Goal: Transaction & Acquisition: Purchase product/service

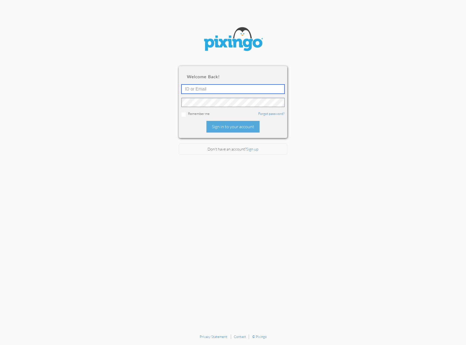
type input "stacey@smarterretirementsolutions.com"
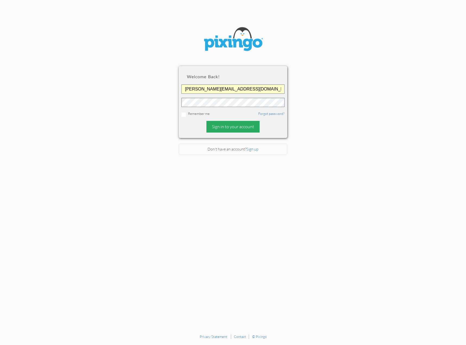
click at [228, 129] on div "Sign in to your account" at bounding box center [233, 127] width 53 height 12
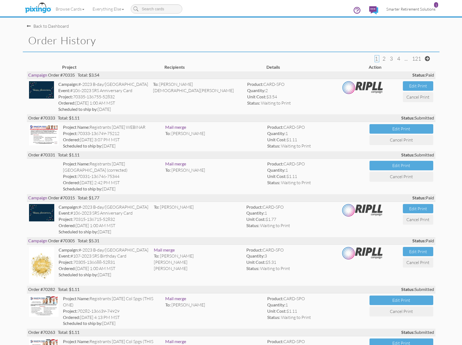
click at [410, 8] on span "Smarter Retirement Solutions" at bounding box center [411, 9] width 49 height 5
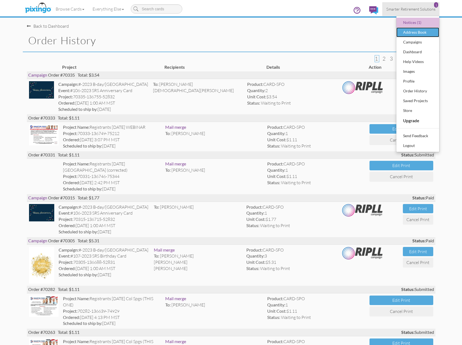
click at [415, 34] on div "Address Book" at bounding box center [418, 32] width 32 height 8
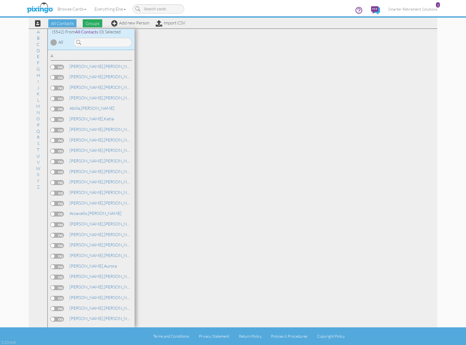
click at [96, 24] on span "Groups" at bounding box center [93, 23] width 20 height 8
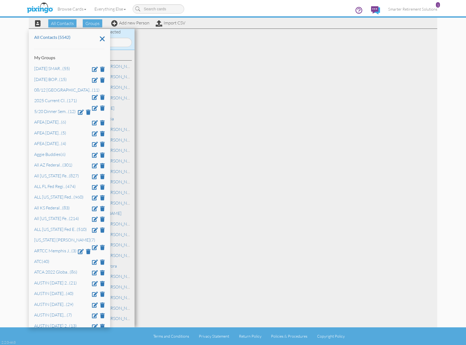
click at [101, 40] on div "All Contacts (5542) My Groups 04/22/2025 SMAR ... (55) 06/25/2025 BOP ... (15) …" at bounding box center [69, 178] width 81 height 298
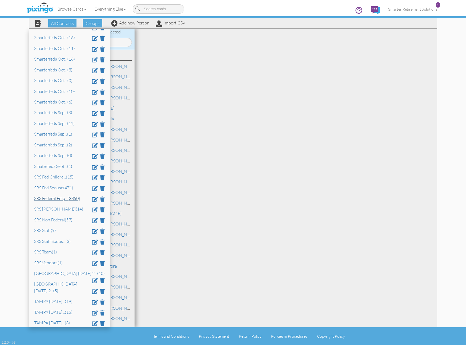
scroll to position [2199, 0]
click at [56, 195] on link "SRS Federal Emp ... (3850)" at bounding box center [57, 197] width 46 height 5
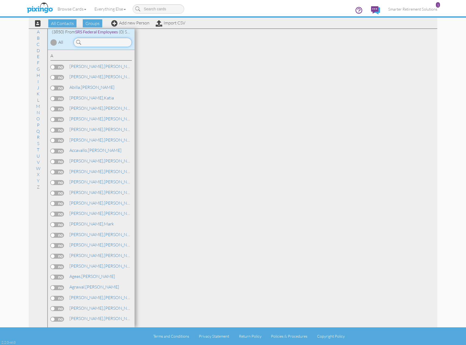
click at [95, 42] on input at bounding box center [103, 42] width 58 height 9
click at [95, 42] on input "gon" at bounding box center [103, 42] width 58 height 9
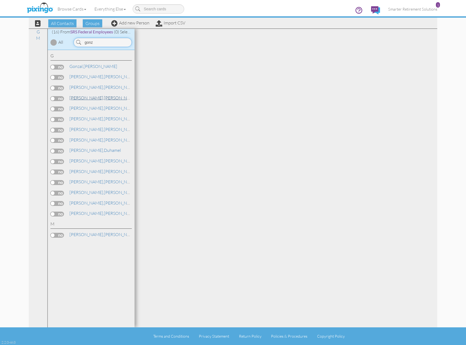
type input "gonz"
click at [90, 98] on link "Gonzales, Michelle" at bounding box center [103, 97] width 69 height 7
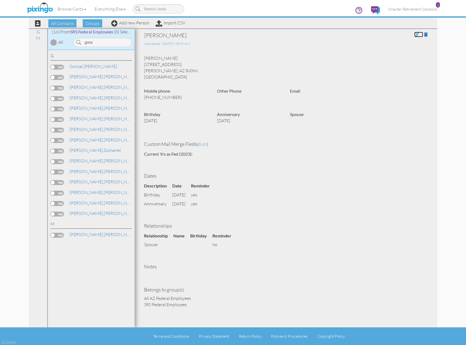
click at [415, 34] on span at bounding box center [417, 34] width 5 height 4
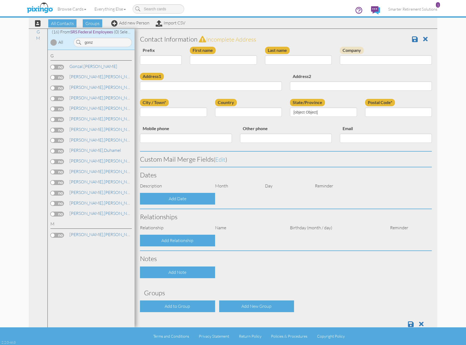
type input "[PERSON_NAME]"
type input "Gonzales"
type input "907 Hereford Drive"
type input "Williams"
type input "86096"
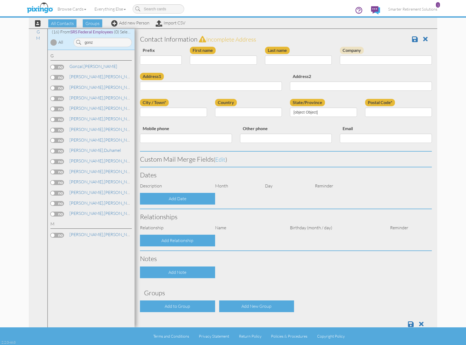
type input "928-266-5494"
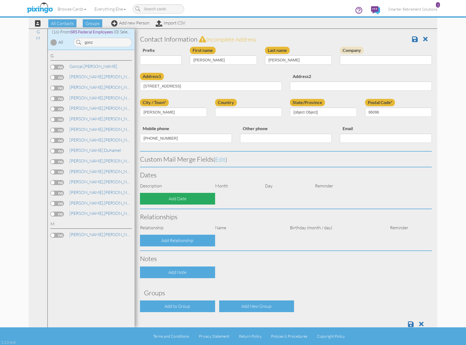
select select "object:18614"
select select "object:18859"
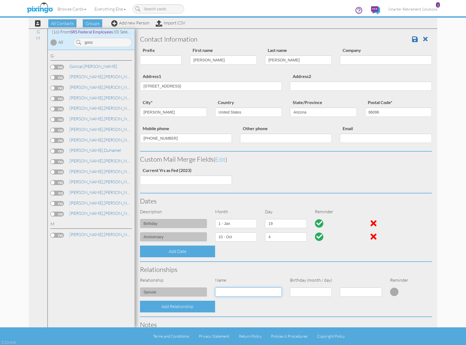
click at [229, 293] on input at bounding box center [248, 291] width 67 height 9
type input "Arthur Gonzales"
click at [308, 292] on select "1 - Jan 2 - Feb 3 - Mar 4 - Apr 5 - May 6 - Jun 7 - Jul 8 - Aug 9 - Sep 10 - Oc…" at bounding box center [311, 291] width 42 height 9
select select "object:18365"
click at [290, 287] on select "1 - Jan 2 - Feb 3 - Mar 4 - Apr 5 - May 6 - Jun 7 - Jul 8 - Aug 9 - Sep 10 - Oc…" at bounding box center [311, 291] width 42 height 9
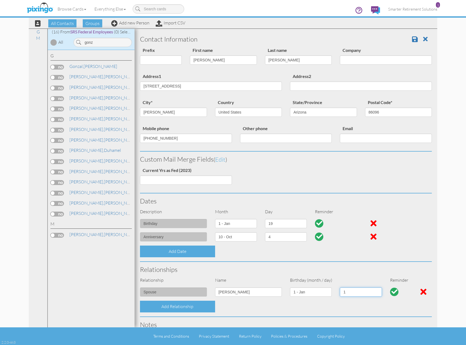
click at [354, 292] on select "1 2 3 4 5 6 7 8 9 10 11 12 13 14 15 16 17 18 19 20 21 22 23 24 25 26 27 28 29 3…" at bounding box center [361, 291] width 42 height 9
select select "number:19"
click at [340, 287] on select "1 2 3 4 5 6 7 8 9 10 11 12 13 14 15 16 17 18 19 20 21 22 23 24 25 26 27 28 29 3…" at bounding box center [361, 291] width 42 height 9
click at [412, 41] on span at bounding box center [415, 39] width 6 height 7
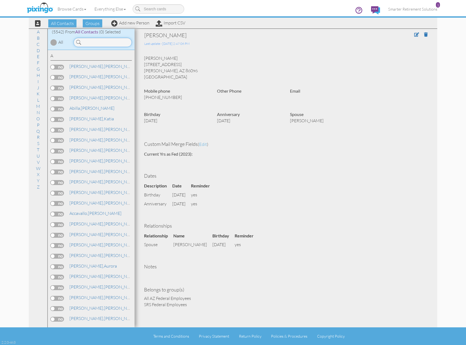
click at [90, 42] on input at bounding box center [103, 42] width 58 height 9
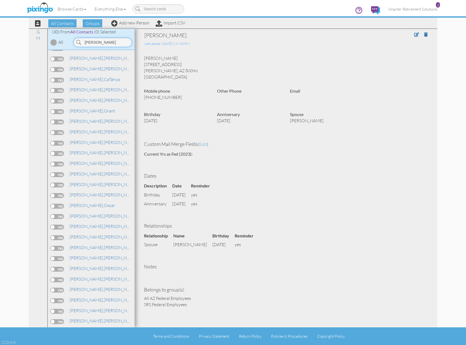
scroll to position [61, 0]
type input "[PERSON_NAME]"
click at [85, 320] on span "[PERSON_NAME]," at bounding box center [87, 319] width 34 height 5
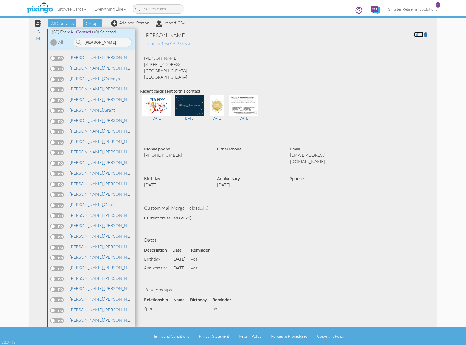
click at [415, 35] on span at bounding box center [417, 34] width 5 height 4
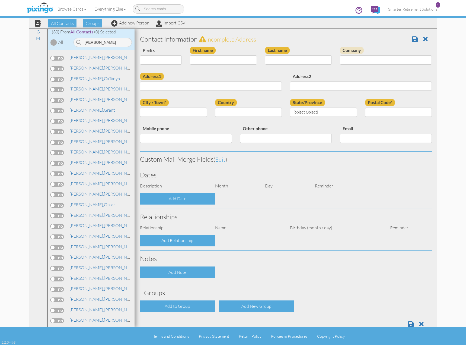
type input "[PERSON_NAME]"
type input "[STREET_ADDRESS]"
type input "[GEOGRAPHIC_DATA]"
type input "32653"
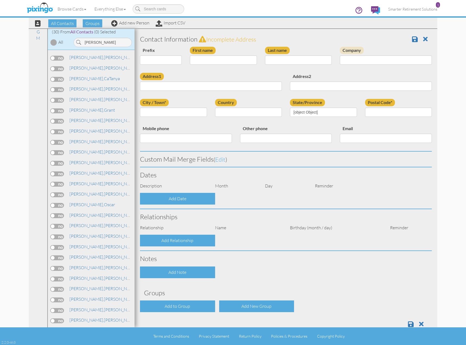
type input "3523173761"
type input "[EMAIL_ADDRESS][DOMAIN_NAME]"
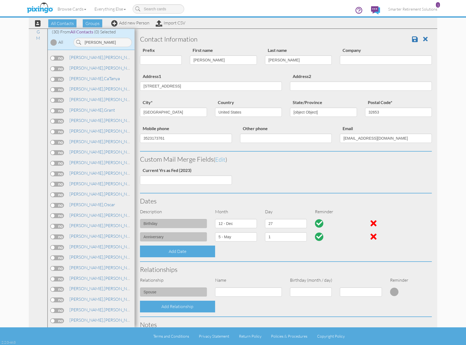
select select "object:17951"
select select "object:18196"
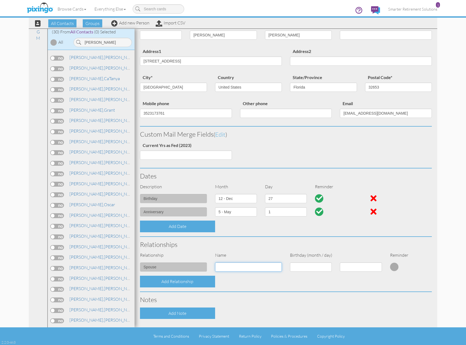
click at [231, 270] on input at bounding box center [248, 266] width 67 height 9
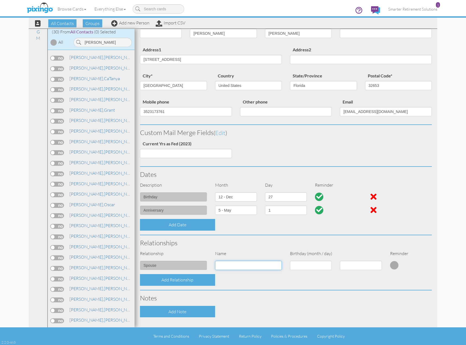
scroll to position [27, 0]
type input "[PERSON_NAME]"
select select "object:17702"
select select "number:1"
select select "object:17713"
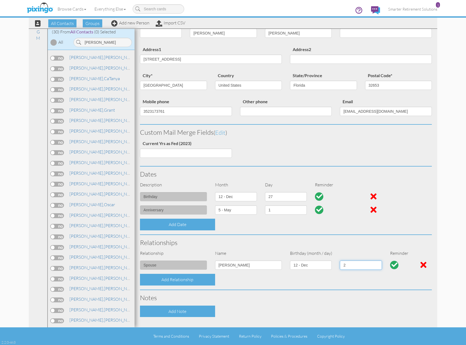
select select "number:27"
click at [182, 282] on div "Add Relationship" at bounding box center [177, 280] width 75 height 12
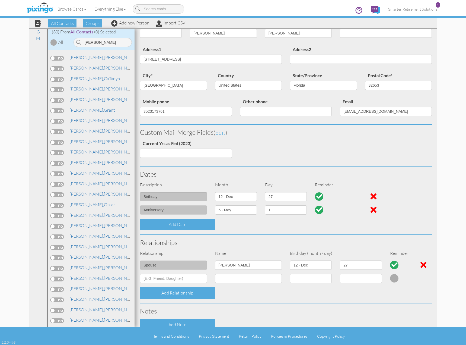
click at [225, 296] on div "Add Relationship" at bounding box center [286, 293] width 300 height 12
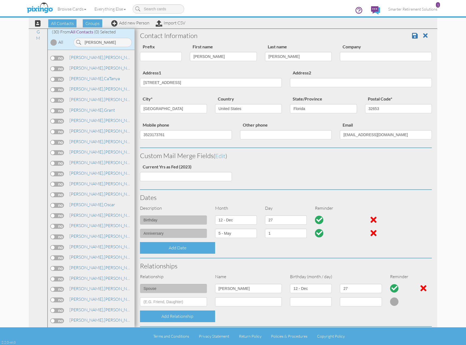
scroll to position [0, 0]
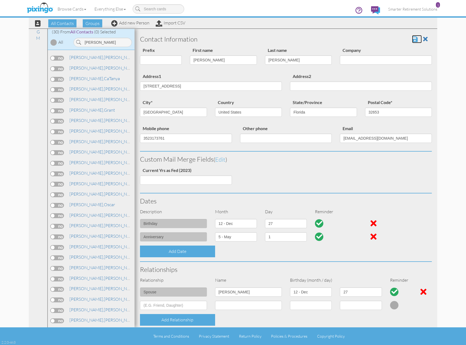
click at [412, 39] on span at bounding box center [415, 39] width 6 height 7
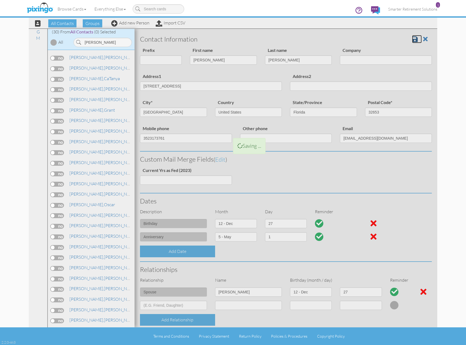
scroll to position [61, 0]
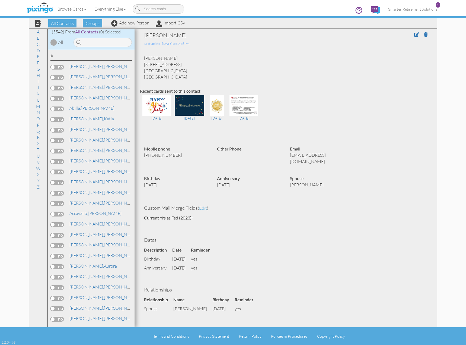
click at [87, 31] on span "All Contacts" at bounding box center [86, 31] width 23 height 5
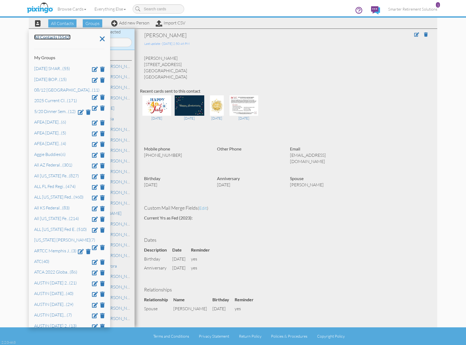
click at [64, 37] on link "All Contacts (5542)" at bounding box center [52, 36] width 36 height 5
click at [66, 37] on link "All Contacts (5542)" at bounding box center [52, 36] width 36 height 5
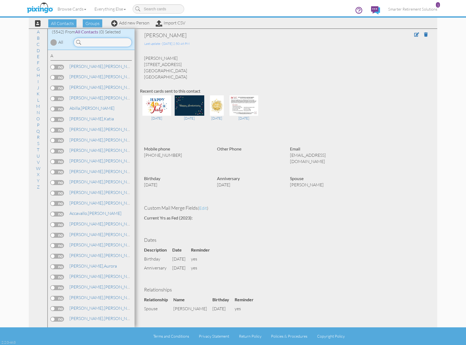
click at [118, 42] on input at bounding box center [103, 42] width 58 height 9
click at [115, 43] on input at bounding box center [103, 42] width 58 height 9
click at [110, 42] on input at bounding box center [103, 42] width 58 height 9
click at [104, 42] on input at bounding box center [103, 42] width 58 height 9
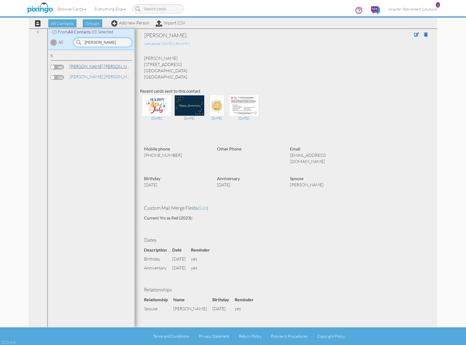
type input "kalina"
click at [86, 67] on link "Kalina, James" at bounding box center [103, 66] width 69 height 7
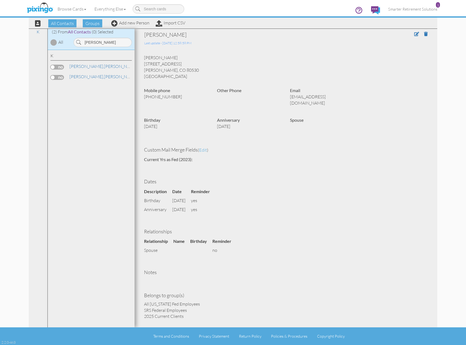
scroll to position [1, 0]
click at [86, 77] on link "Kalina, Monica" at bounding box center [103, 76] width 69 height 7
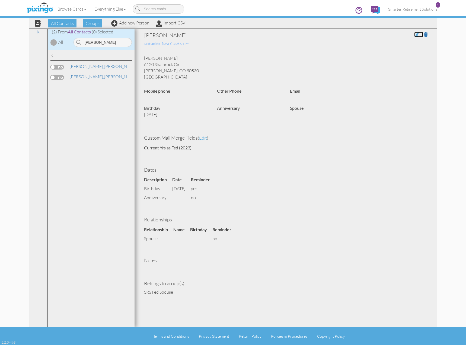
click at [417, 34] on span at bounding box center [417, 34] width 5 height 4
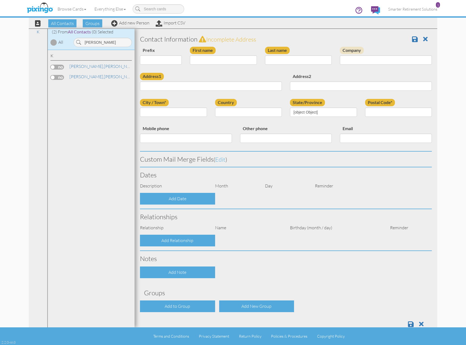
type input "[PERSON_NAME]"
type input "Kalina"
type input "6120 Shamrock Cir"
type input "[PERSON_NAME]"
type input "80530"
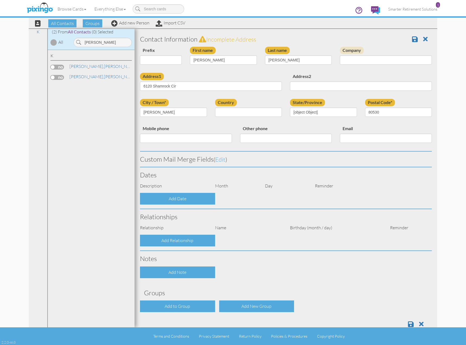
select select "object:17965"
select select "object:18210"
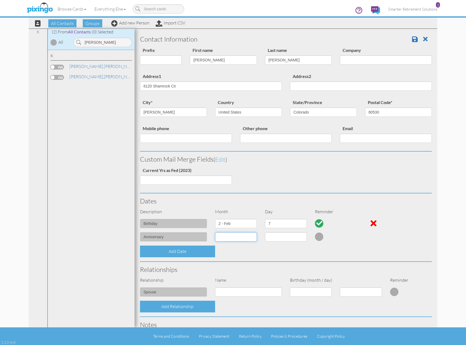
click at [232, 236] on select "1 - Jan 2 - Feb 3 - Mar 4 - Apr 5 - May 6 - Jun 7 - Jul 8 - Aug 9 - Sep 10 - Oc…" at bounding box center [236, 236] width 42 height 9
select select "object:17728"
click at [215, 232] on select "1 - Jan 2 - Feb 3 - Mar 4 - Apr 5 - May 6 - Jun 7 - Jul 8 - Aug 9 - Sep 10 - Oc…" at bounding box center [236, 236] width 42 height 9
click at [276, 237] on select "1 2 3 4 5 6 7 8 9 10 11 12 13 14 15 16 17 18 19 20 21 22 23 24 25 26 27 28 29 30" at bounding box center [286, 236] width 42 height 9
select select "number:20"
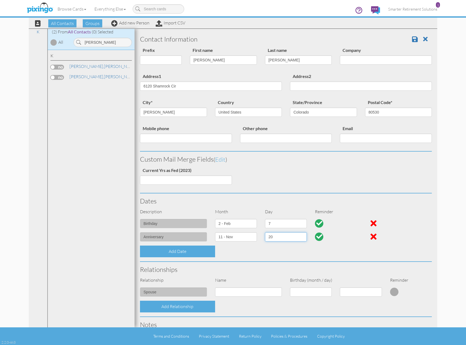
click at [265, 232] on select "1 2 3 4 5 6 7 8 9 10 11 12 13 14 15 16 17 18 19 20 21 22 23 24 25 26 27 28 29 30" at bounding box center [286, 236] width 42 height 9
click at [414, 41] on span at bounding box center [415, 39] width 6 height 7
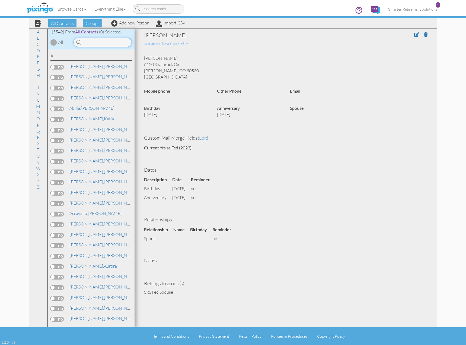
click at [102, 45] on input at bounding box center [103, 42] width 58 height 9
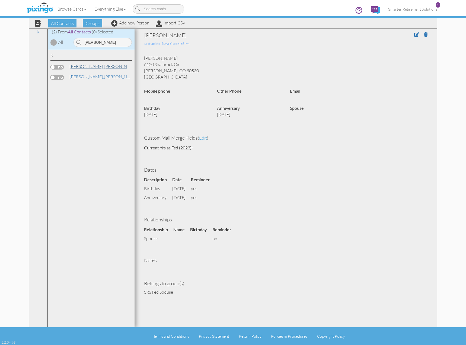
click at [86, 65] on link "Kalina, James" at bounding box center [103, 66] width 69 height 7
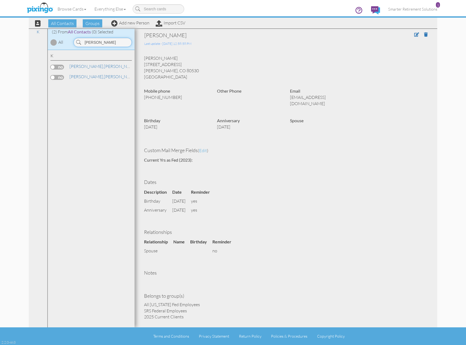
click at [99, 42] on input "kalina" at bounding box center [103, 42] width 58 height 9
drag, startPoint x: 100, startPoint y: 43, endPoint x: 78, endPoint y: 44, distance: 21.8
click at [78, 44] on div "kalina" at bounding box center [103, 42] width 58 height 9
type input "oster"
click at [84, 110] on span "[PERSON_NAME]," at bounding box center [87, 108] width 34 height 5
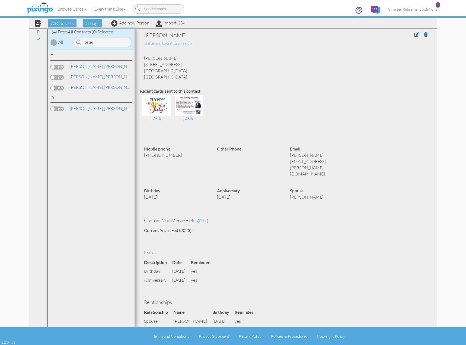
scroll to position [0, 0]
click at [415, 35] on span at bounding box center [417, 34] width 5 height 4
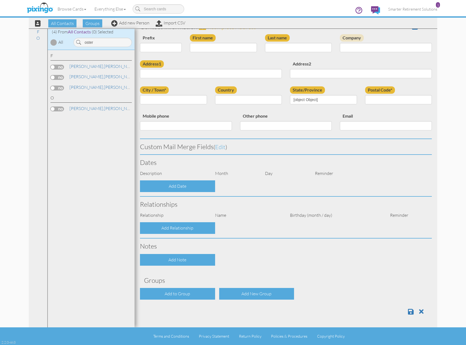
type input "[PERSON_NAME]"
type input "Osterloh"
type input "2697 Majestic Ave"
type input "Melbourne"
type input "32934"
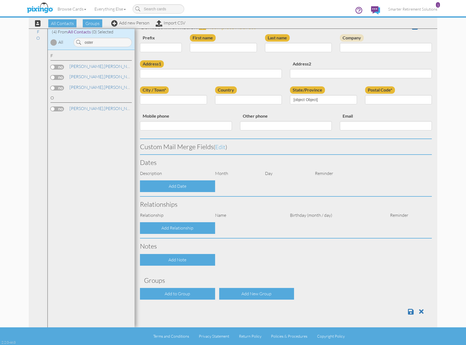
type input "3217200021"
type input "teresa.osterloh@us.af.mil"
select select "object:24145"
select select "object:24390"
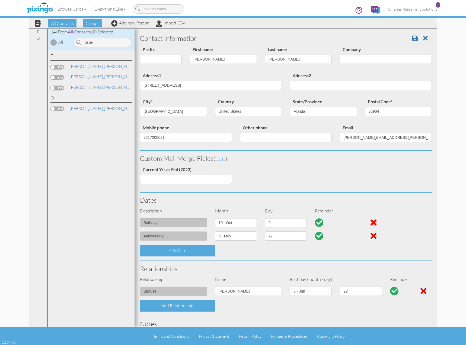
scroll to position [0, 0]
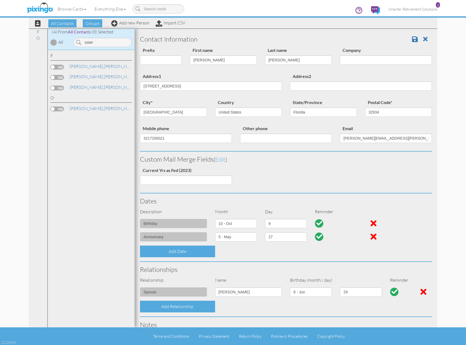
click at [426, 138] on span at bounding box center [428, 138] width 4 height 4
click at [401, 127] on div "Email teresa.osterloh@us.af.mil" at bounding box center [386, 136] width 100 height 22
click at [401, 160] on h3 "Custom Mail Merge Fields ( edit )" at bounding box center [286, 159] width 292 height 7
click at [402, 139] on input "[PERSON_NAME][EMAIL_ADDRESS][PERSON_NAME][DOMAIN_NAME]" at bounding box center [386, 138] width 92 height 9
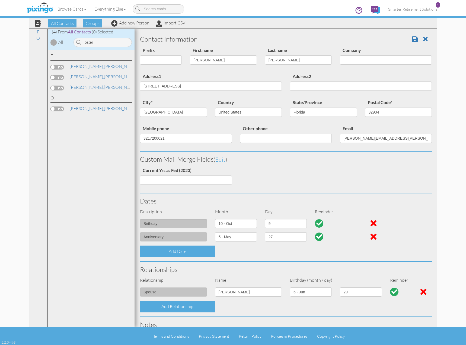
click at [260, 180] on div "Custom Mail Merge Fields ( edit ) Current Yrs as Fed (2023)" at bounding box center [286, 171] width 300 height 41
click at [280, 225] on select "1 2 3 4 5 6 7 8 9 10 11 12 13 14 15 16 17 18 19 20 21 22 23 24 25 26 27 28 29 3…" at bounding box center [286, 223] width 42 height 9
select select "number:10"
click at [265, 219] on select "1 2 3 4 5 6 7 8 9 10 11 12 13 14 15 16 17 18 19 20 21 22 23 24 25 26 27 28 29 3…" at bounding box center [286, 223] width 42 height 9
click at [285, 236] on select "1 2 3 4 5 6 7 8 9 10 11 12 13 14 15 16 17 18 19 20 21 22 23 24 25 26 27 28 29 3…" at bounding box center [286, 236] width 42 height 9
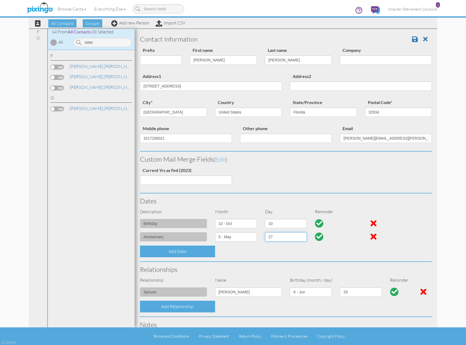
select select "number:28"
click at [265, 232] on select "1 2 3 4 5 6 7 8 9 10 11 12 13 14 15 16 17 18 19 20 21 22 23 24 25 26 27 28 29 3…" at bounding box center [286, 236] width 42 height 9
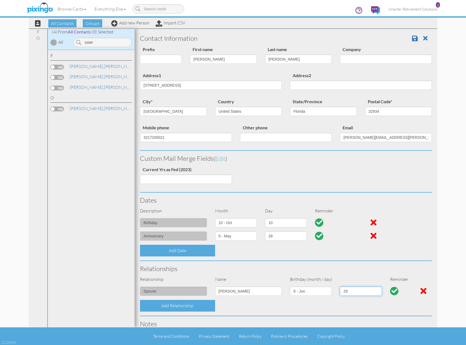
click at [346, 293] on select "1 2 3 4 5 6 7 8 9 10 11 12 13 14 15 16 17 18 19 20 21 22 23 24 25 26 27 28 29 30" at bounding box center [361, 290] width 42 height 9
select select "number:30"
click at [340, 286] on select "1 2 3 4 5 6 7 8 9 10 11 12 13 14 15 16 17 18 19 20 21 22 23 24 25 26 27 28 29 30" at bounding box center [361, 290] width 42 height 9
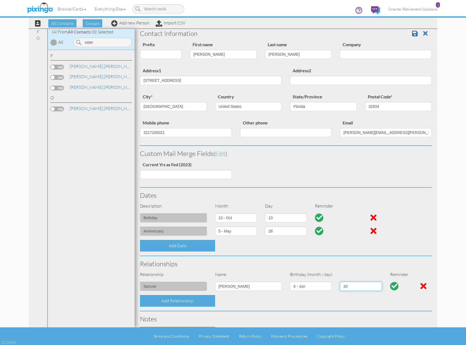
scroll to position [0, 0]
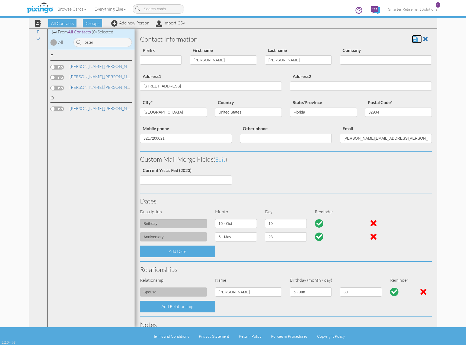
click at [413, 39] on span at bounding box center [415, 39] width 6 height 7
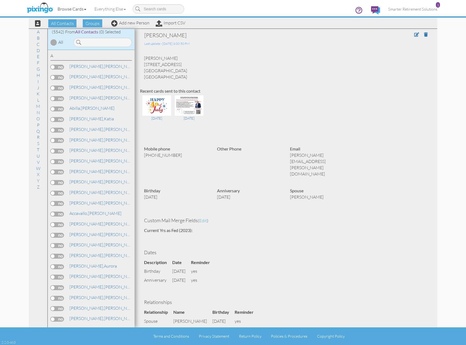
click at [70, 10] on link "Browse Cards" at bounding box center [71, 9] width 37 height 14
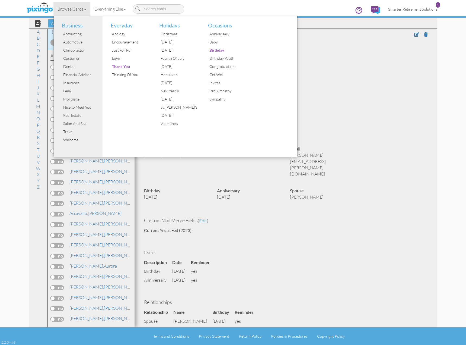
click at [415, 10] on span "Smarter Retirement Solutions" at bounding box center [413, 9] width 49 height 5
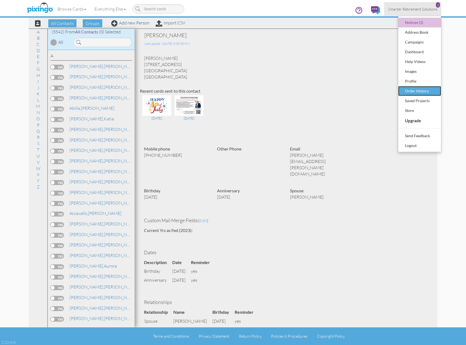
click at [421, 91] on div "Order History" at bounding box center [420, 91] width 32 height 8
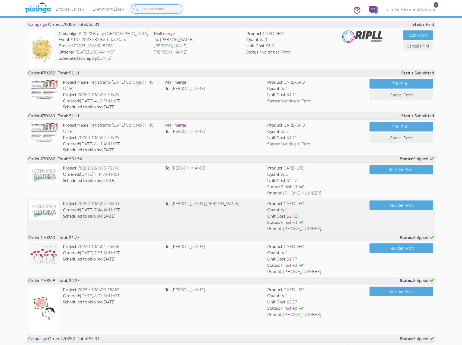
scroll to position [217, 0]
click at [43, 212] on img at bounding box center [44, 209] width 30 height 19
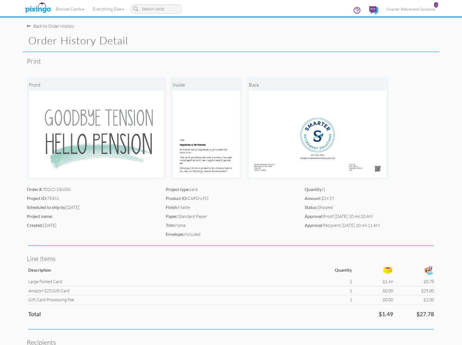
click at [197, 160] on img at bounding box center [207, 134] width 68 height 87
click at [221, 159] on img at bounding box center [207, 134] width 68 height 87
click at [214, 167] on img at bounding box center [207, 134] width 68 height 87
click at [220, 172] on img at bounding box center [207, 134] width 68 height 87
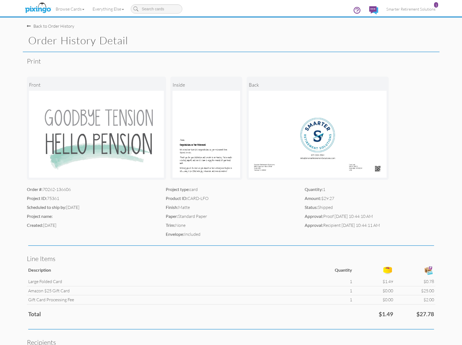
click at [217, 173] on img at bounding box center [207, 134] width 68 height 87
click at [156, 137] on img at bounding box center [96, 134] width 135 height 87
click at [185, 143] on img at bounding box center [207, 134] width 68 height 87
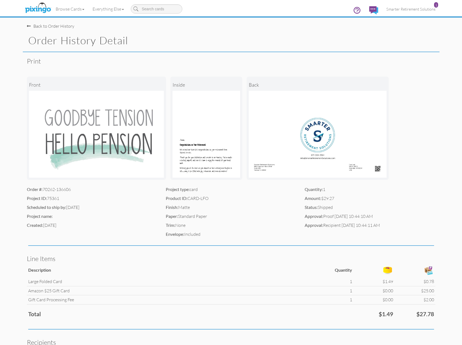
click at [185, 143] on img at bounding box center [207, 134] width 68 height 87
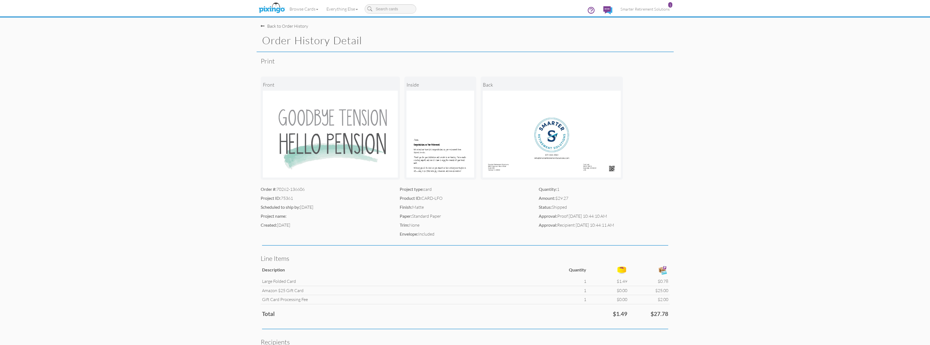
click at [314, 110] on img at bounding box center [330, 134] width 135 height 87
click at [264, 24] on span at bounding box center [263, 26] width 4 height 4
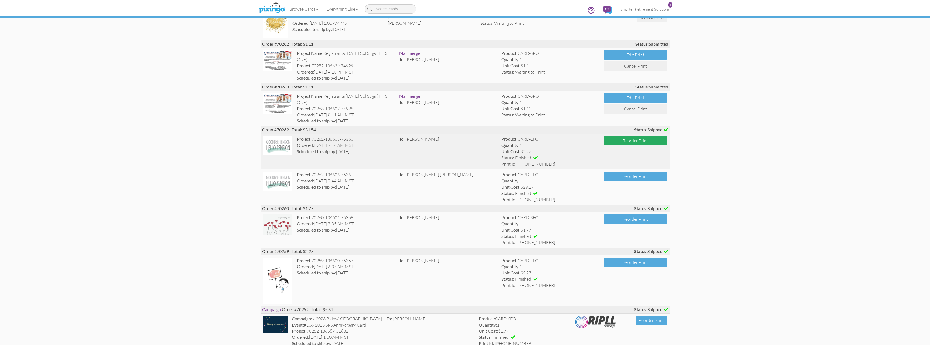
scroll to position [245, 0]
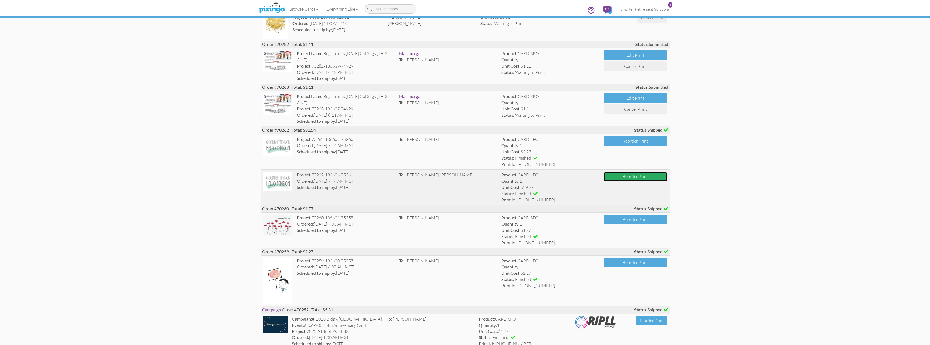
click at [466, 180] on button "Reorder Print" at bounding box center [636, 177] width 64 height 10
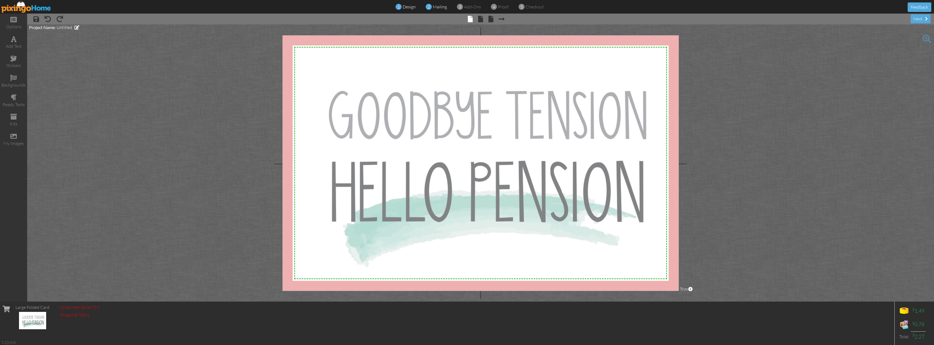
click at [439, 8] on span "mailing" at bounding box center [440, 6] width 14 height 5
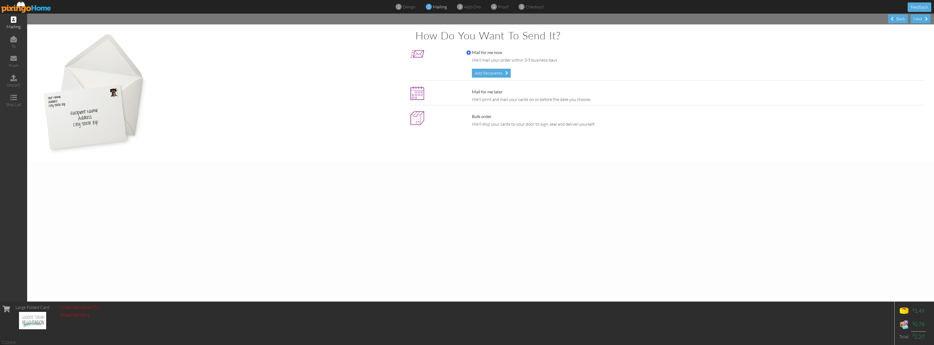
click at [400, 19] on div "Next Back" at bounding box center [480, 19] width 907 height 11
click at [466, 18] on div "Back" at bounding box center [898, 18] width 20 height 9
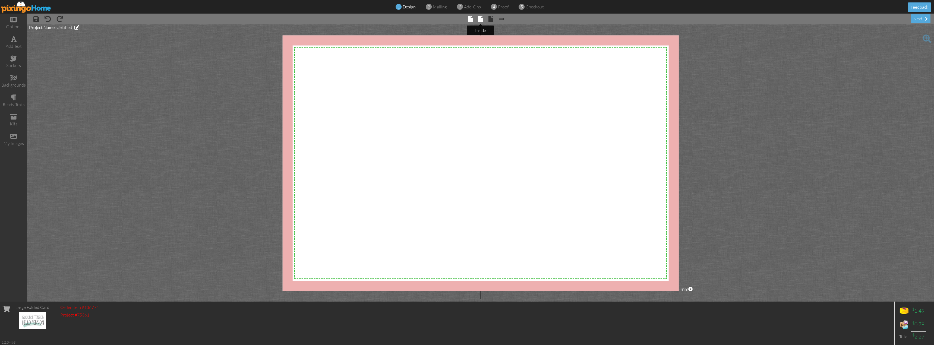
click at [466, 19] on span at bounding box center [480, 19] width 5 height 7
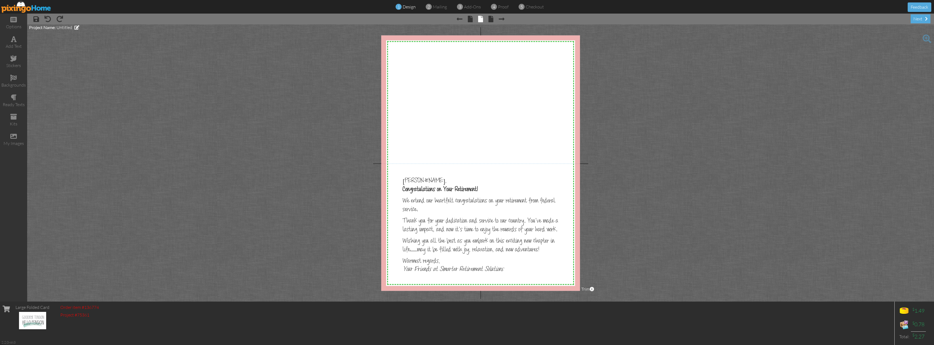
drag, startPoint x: 504, startPoint y: 274, endPoint x: 405, endPoint y: 210, distance: 118.5
click at [403, 213] on div at bounding box center [480, 162] width 199 height 255
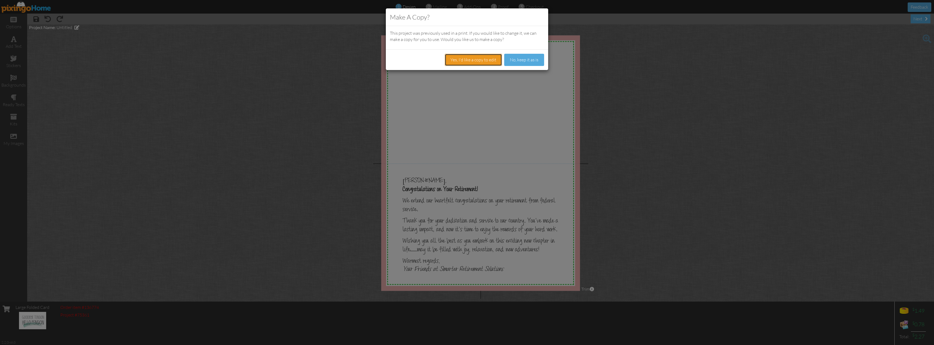
click at [466, 60] on button "Yes, I'd like a copy to edit" at bounding box center [473, 60] width 57 height 12
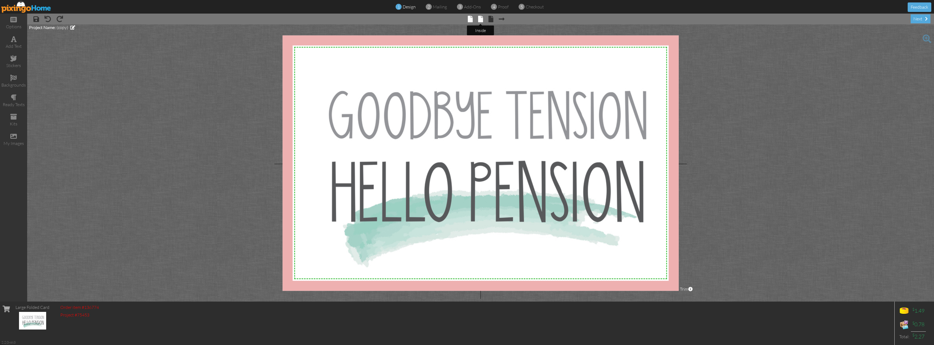
click at [466, 20] on span at bounding box center [480, 19] width 5 height 7
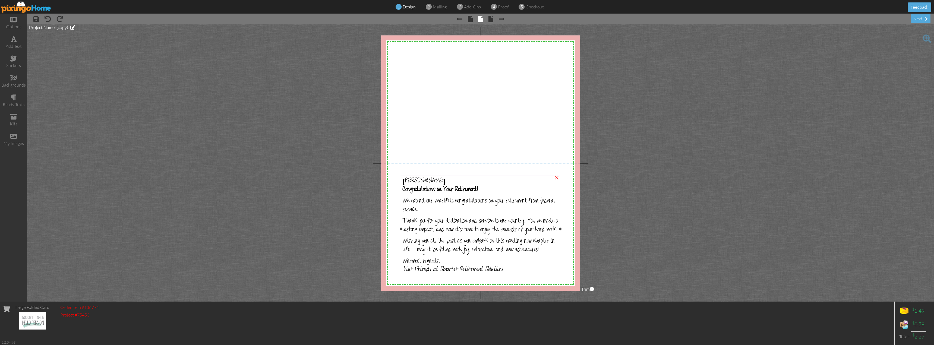
click at [466, 273] on p "Warmest regards, Your Friends at Smarter Retirement Solutions" at bounding box center [481, 265] width 156 height 17
click at [466, 272] on span "Your Friends at Smarter Retirement Solutions" at bounding box center [453, 270] width 100 height 8
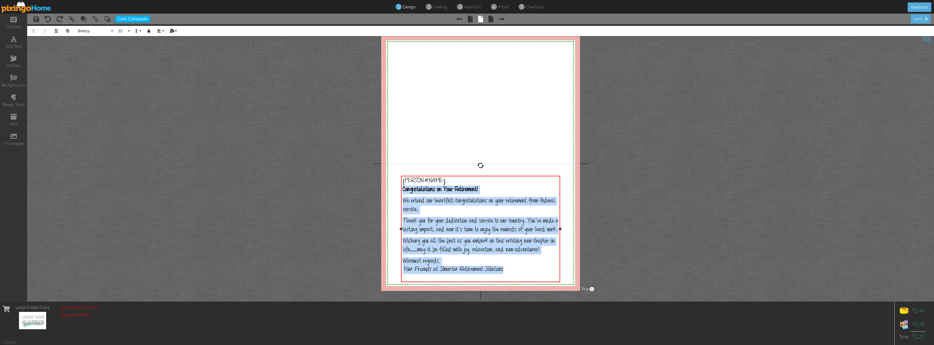
drag, startPoint x: 504, startPoint y: 271, endPoint x: 404, endPoint y: 188, distance: 130.1
click at [404, 188] on div "[PERSON_NAME], Congratulations on Your Retirement! We extend our heartfelt cong…" at bounding box center [481, 226] width 156 height 99
copy div "Congratulations on Your Retirement! We extend our heartfelt congratulations on …"
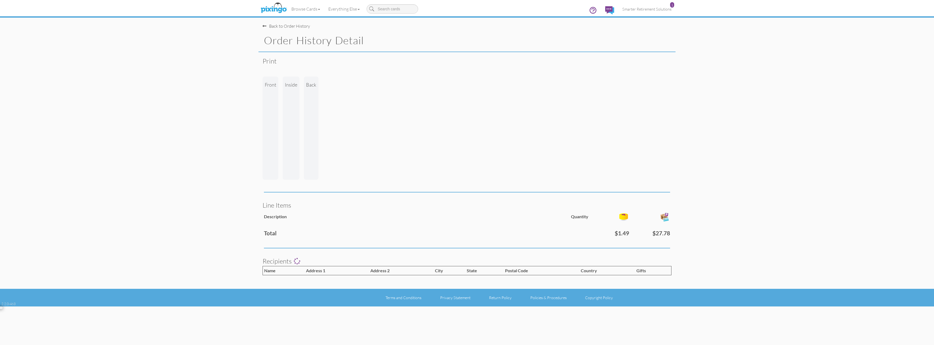
click at [387, 10] on input at bounding box center [393, 8] width 52 height 9
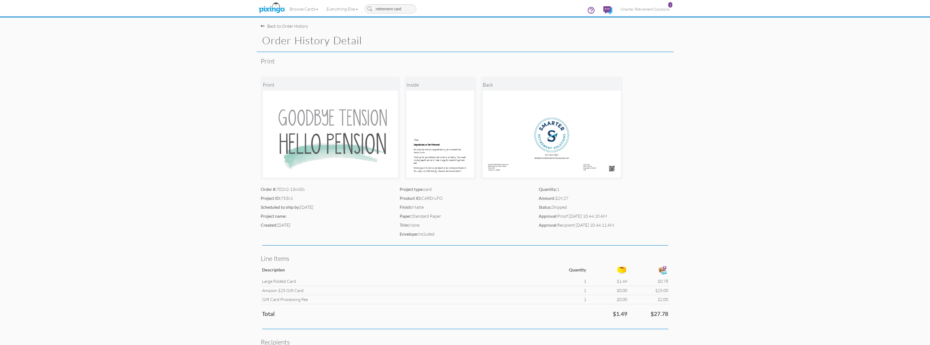
type input "retirement card"
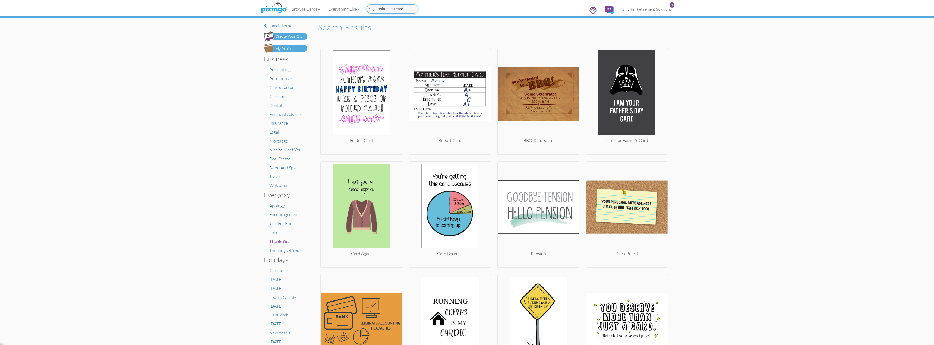
click at [411, 8] on input "retirement card" at bounding box center [393, 8] width 52 height 9
drag, startPoint x: 411, startPoint y: 8, endPoint x: 397, endPoint y: 9, distance: 14.1
click at [397, 9] on input "retirement card" at bounding box center [393, 8] width 52 height 9
type input "retirement"
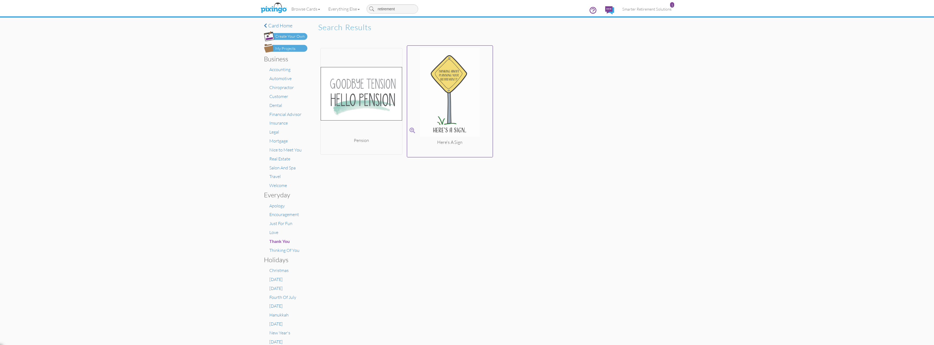
click at [450, 103] on img at bounding box center [450, 93] width 86 height 91
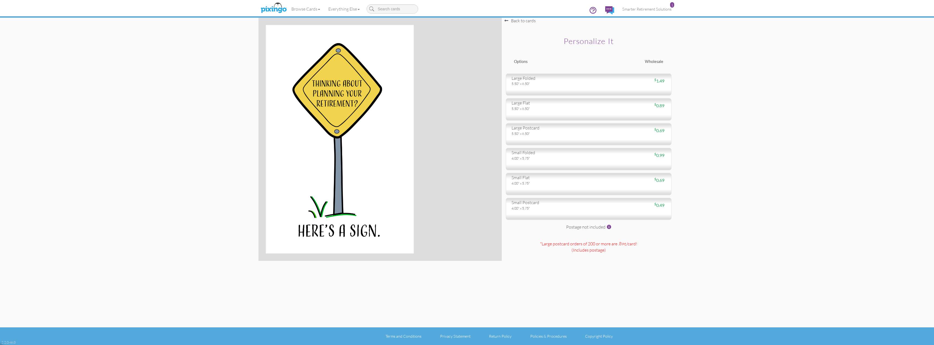
click at [390, 147] on img at bounding box center [340, 139] width 148 height 229
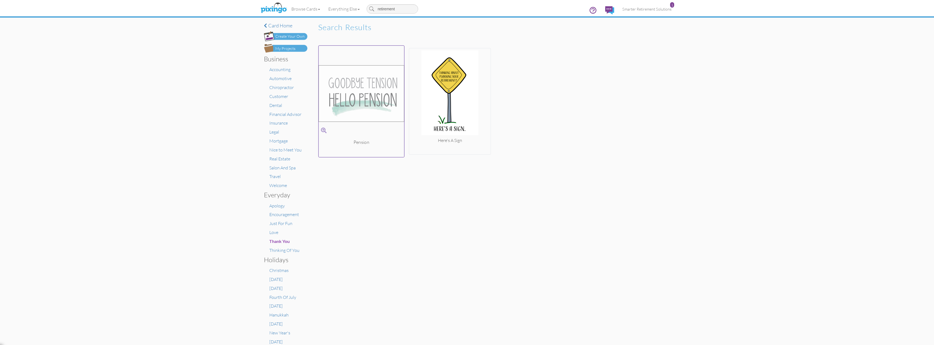
click at [364, 137] on div "Pension" at bounding box center [361, 101] width 86 height 112
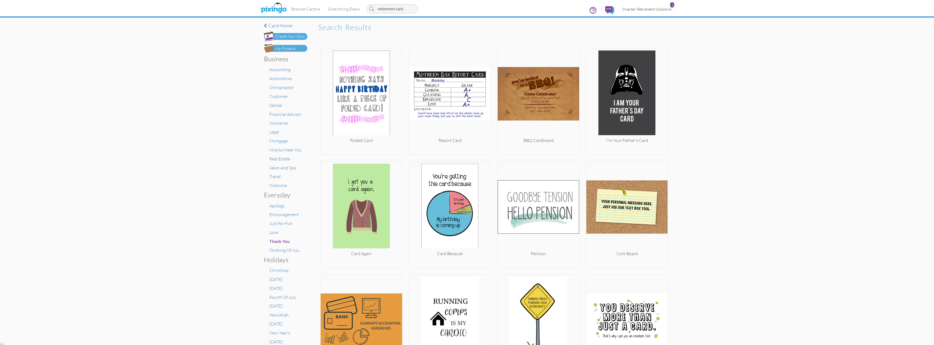
click at [466, 10] on span "Smarter Retirement Solutions" at bounding box center [646, 9] width 49 height 5
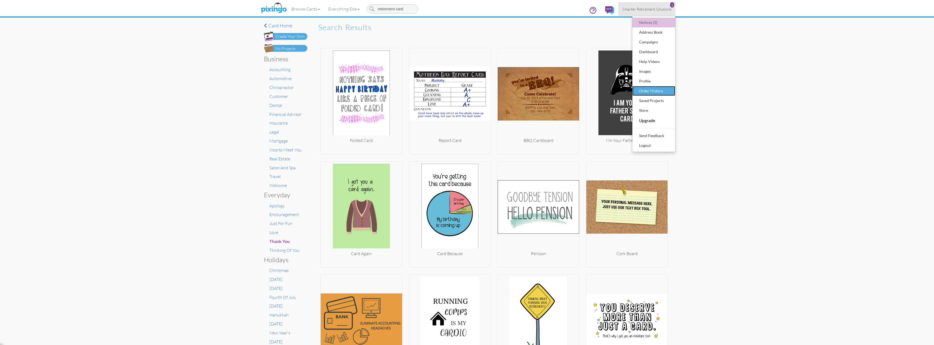
click at [466, 88] on div "Order History" at bounding box center [654, 91] width 32 height 8
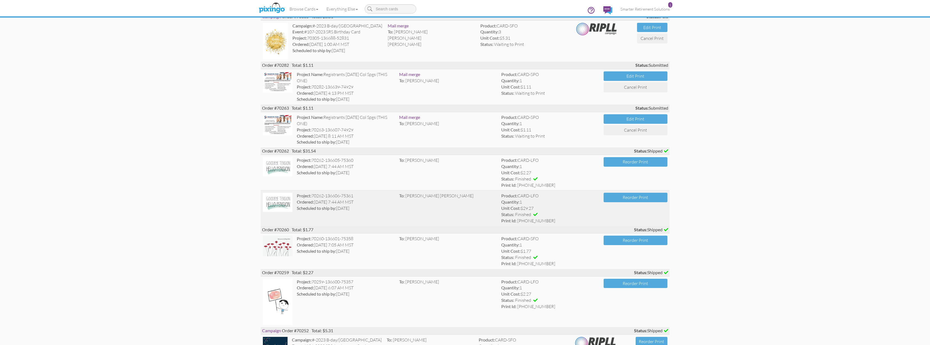
scroll to position [223, 0]
click at [278, 205] on img at bounding box center [278, 203] width 30 height 19
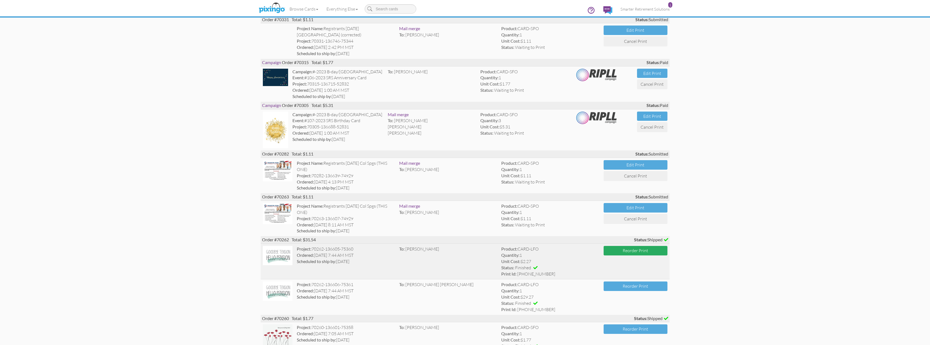
scroll to position [135, 0]
click at [466, 253] on button "Reorder Print" at bounding box center [636, 251] width 64 height 10
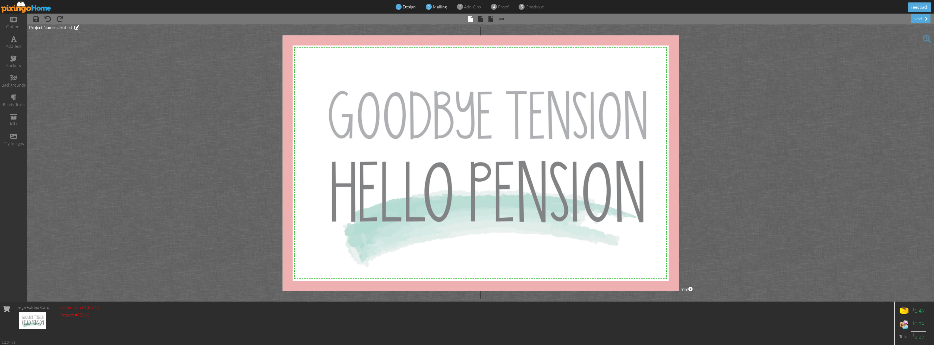
click at [437, 4] on div "2 mailing" at bounding box center [438, 7] width 18 height 6
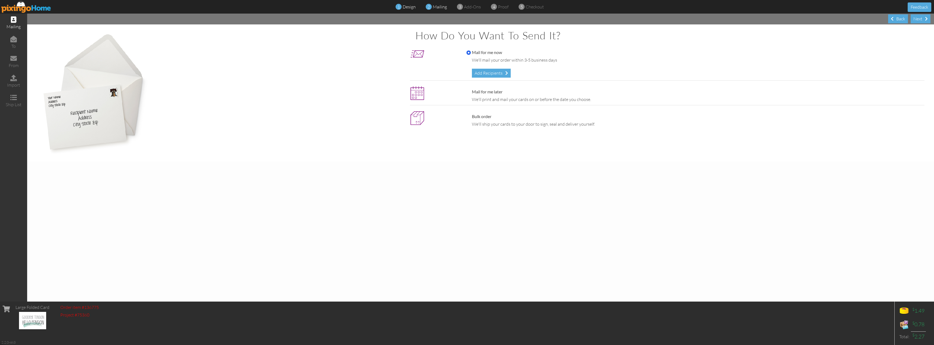
click at [409, 7] on span "design" at bounding box center [409, 6] width 13 height 5
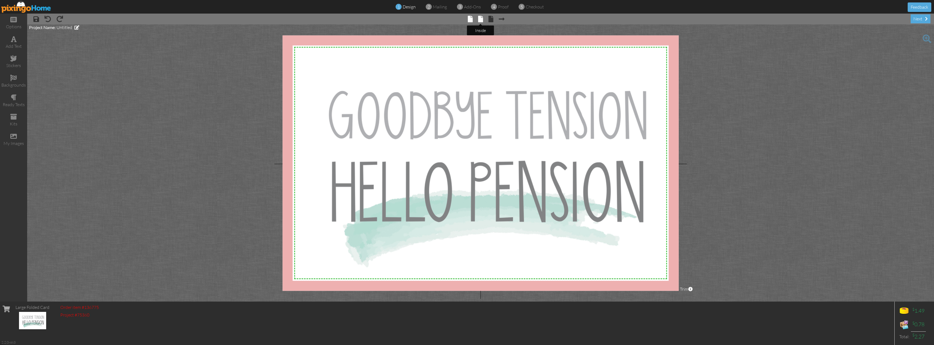
click at [466, 21] on span at bounding box center [480, 19] width 5 height 7
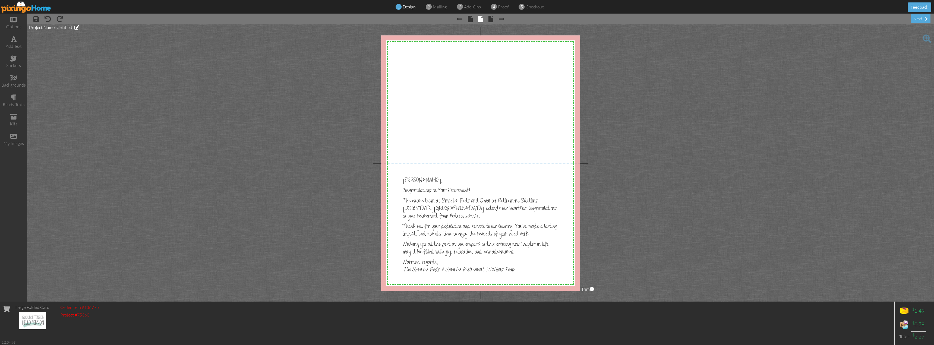
click at [466, 200] on div at bounding box center [480, 162] width 199 height 255
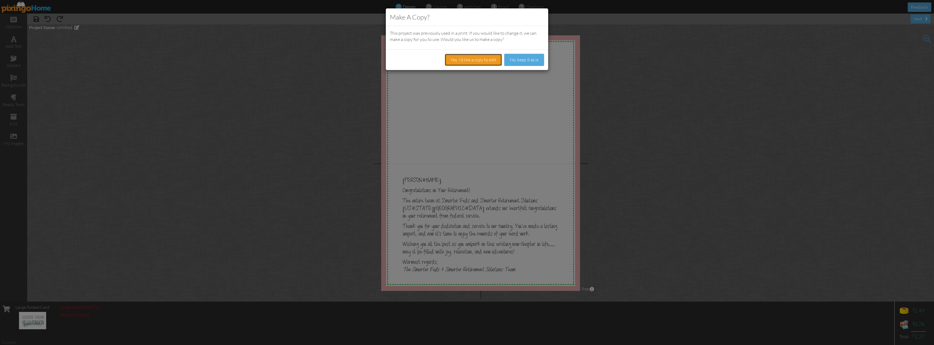
click at [466, 58] on button "Yes, I'd like a copy to edit" at bounding box center [473, 60] width 57 height 12
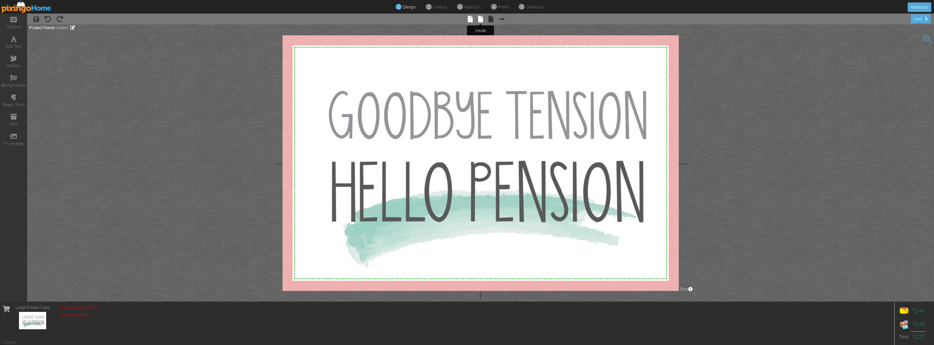
click at [466, 20] on span at bounding box center [480, 19] width 5 height 7
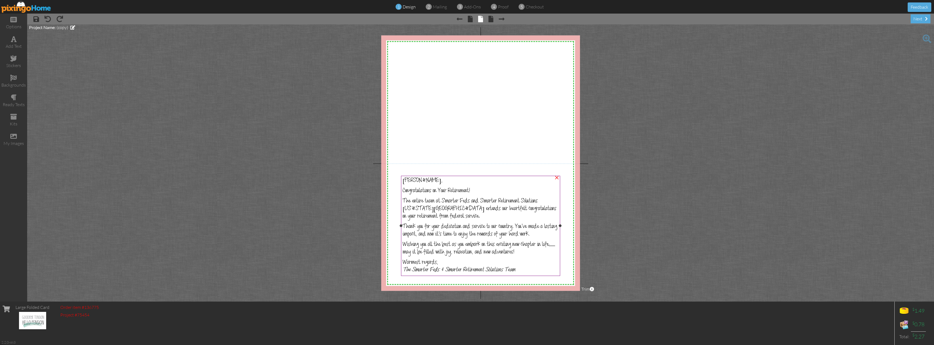
click at [466, 238] on div "[PERSON_NAME], Congratulations on Your Retirement! The entire team at Smarter F…" at bounding box center [480, 227] width 159 height 103
click at [466, 263] on p "Warmest regards, The Smarter Feds & Smarter Retirement Solutions Team" at bounding box center [481, 266] width 156 height 15
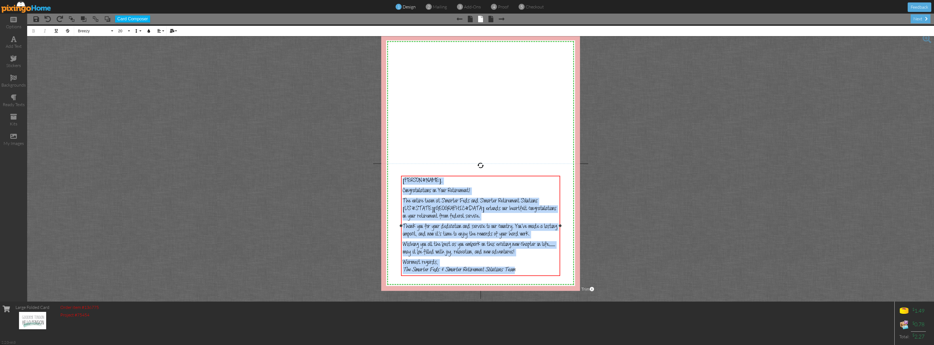
drag, startPoint x: 525, startPoint y: 266, endPoint x: 402, endPoint y: 181, distance: 150.2
click at [402, 181] on div "[PERSON_NAME], Congratulations on Your Retirement! The entire team at Smarter F…" at bounding box center [480, 227] width 159 height 103
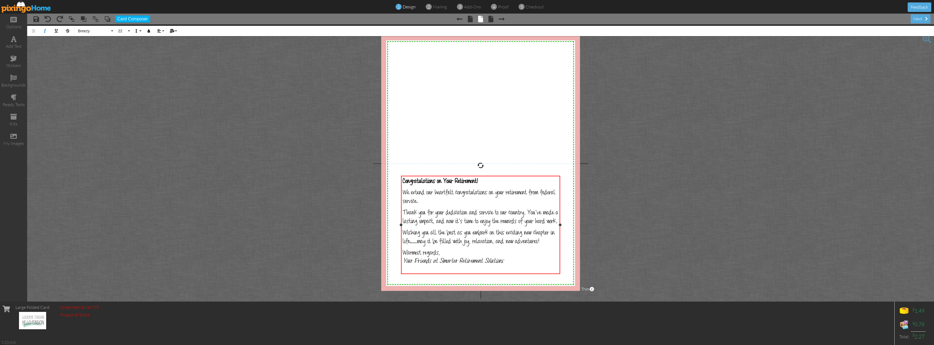
click at [403, 181] on span "Congratulations on Your Retirement!" at bounding box center [440, 182] width 75 height 8
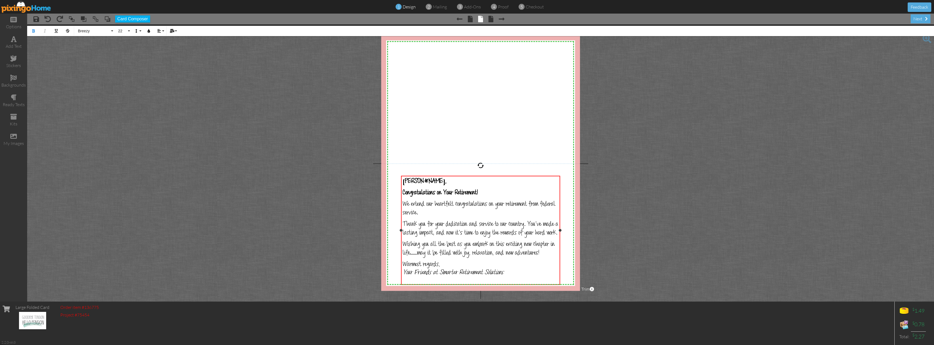
click at [403, 180] on span "[PERSON_NAME]," at bounding box center [425, 182] width 44 height 8
drag, startPoint x: 440, startPoint y: 182, endPoint x: 414, endPoint y: 173, distance: 27.2
click at [403, 182] on p "Dear [PERSON_NAME]," at bounding box center [481, 181] width 156 height 9
click at [466, 184] on p "Dear [PERSON_NAME]," at bounding box center [481, 181] width 156 height 9
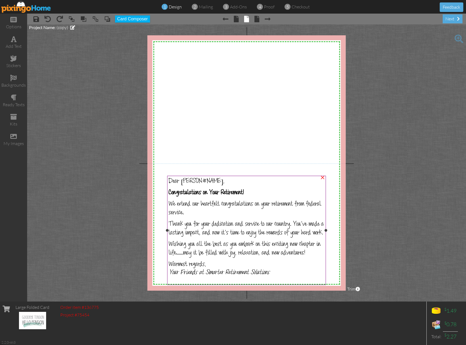
click at [224, 216] on div "Dear [PERSON_NAME], Congratulations on Your Retirement! We extend our heartfelt…" at bounding box center [247, 229] width 159 height 106
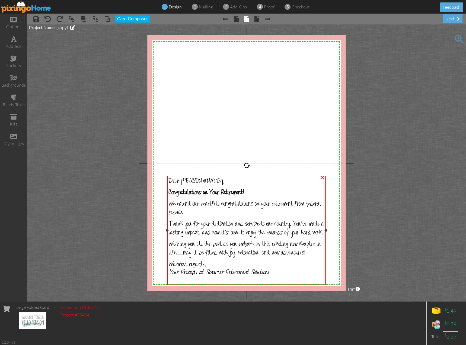
click at [204, 211] on p "We extend our heartfelt congratulations on your retirement from federal service." at bounding box center [247, 208] width 156 height 17
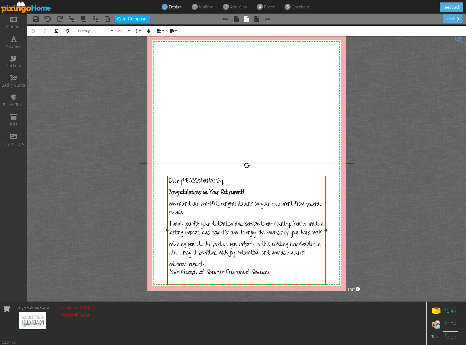
click at [202, 209] on span "We extend our heartfelt congratulations on your retirement from federal service." at bounding box center [245, 209] width 153 height 17
drag, startPoint x: 205, startPoint y: 209, endPoint x: 170, endPoint y: 202, distance: 36.0
click at [170, 202] on p "We extend our heartfelt congratulations on your retirement from federal service." at bounding box center [247, 208] width 156 height 17
click at [259, 18] on span at bounding box center [257, 19] width 5 height 7
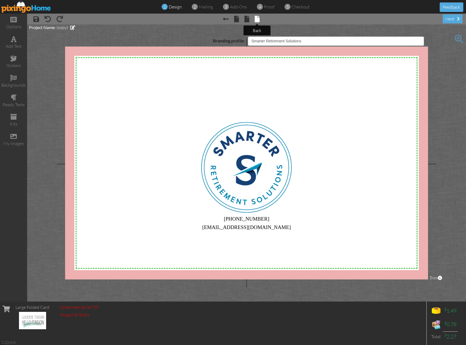
select select "object:23440"
click at [451, 19] on div "next" at bounding box center [453, 18] width 20 height 9
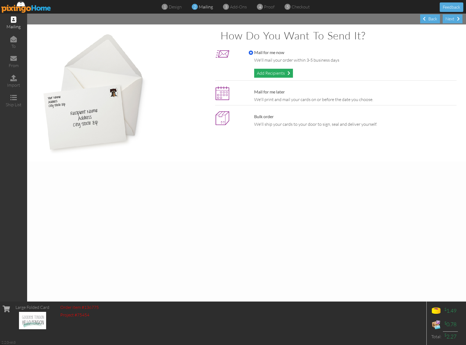
click at [270, 72] on div "Add Recipients" at bounding box center [273, 73] width 39 height 9
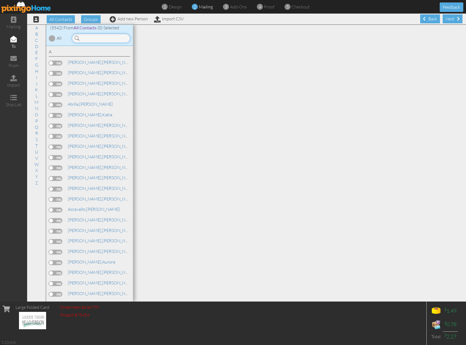
click at [103, 40] on input at bounding box center [101, 38] width 58 height 9
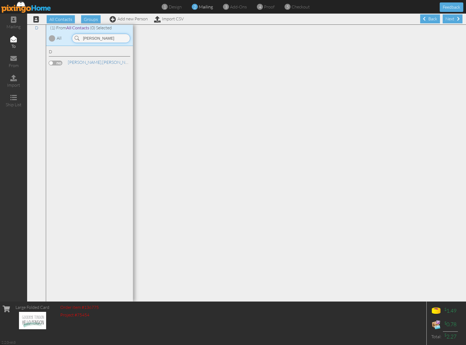
type input "[PERSON_NAME]"
click at [55, 64] on label at bounding box center [56, 63] width 14 height 5
click at [0, 0] on input "checkbox" at bounding box center [0, 0] width 0 height 0
click at [447, 21] on div "Next" at bounding box center [453, 18] width 20 height 9
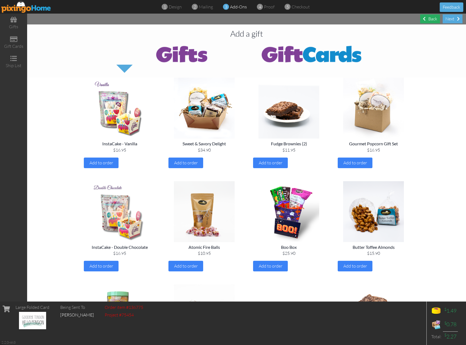
click at [432, 21] on div "Back" at bounding box center [431, 18] width 20 height 9
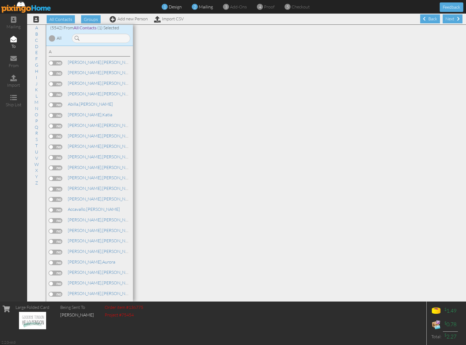
click at [174, 6] on span "design" at bounding box center [175, 6] width 13 height 5
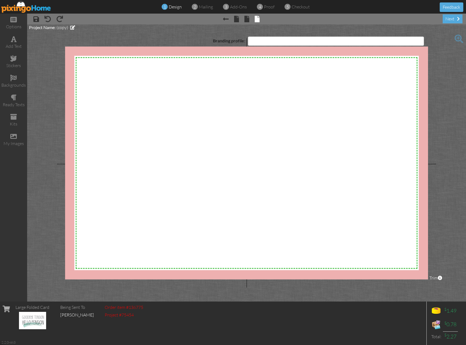
select select "object:47487"
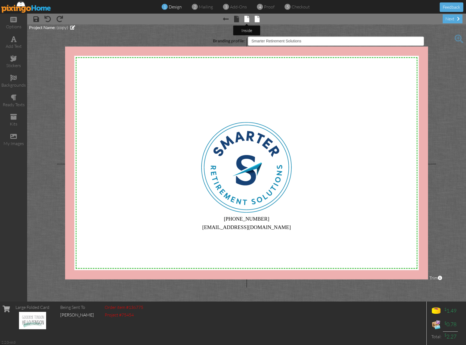
click at [247, 19] on span at bounding box center [247, 19] width 5 height 7
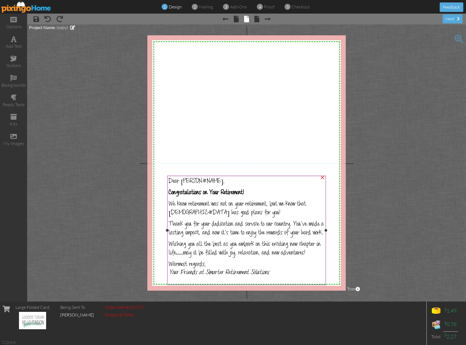
click at [255, 277] on span "Your Friends at Smarter Retirement Solutions" at bounding box center [219, 273] width 100 height 8
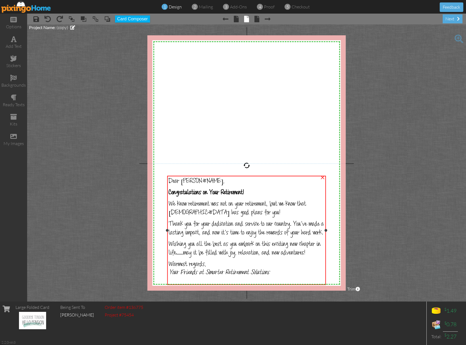
click at [271, 276] on p "Warmest regards, Your Friends at Smarter Retirement Solutions" at bounding box center [247, 268] width 156 height 17
click at [270, 275] on p "Warmest regards, Your Friends at Smarter Retirement Solutions" at bounding box center [247, 268] width 156 height 17
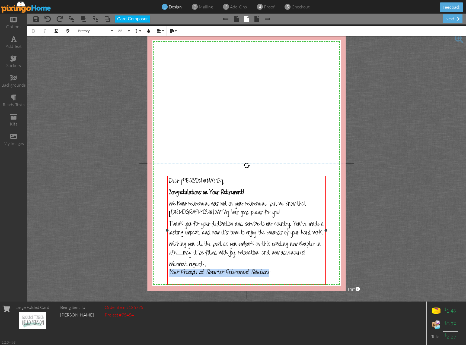
drag, startPoint x: 270, startPoint y: 275, endPoint x: 173, endPoint y: 275, distance: 96.7
click at [171, 276] on p "Warmest regards, Your Friends at Smarter Retirement Solutions" at bounding box center [247, 268] width 156 height 17
click at [460, 20] on span at bounding box center [458, 19] width 3 height 4
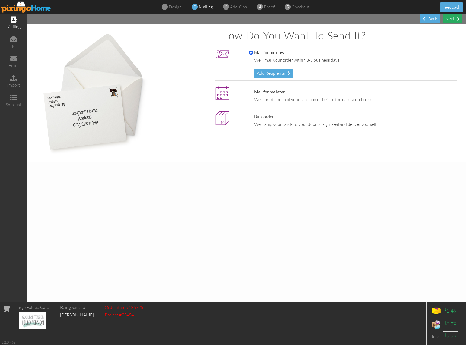
click at [452, 20] on div "Next" at bounding box center [453, 18] width 20 height 9
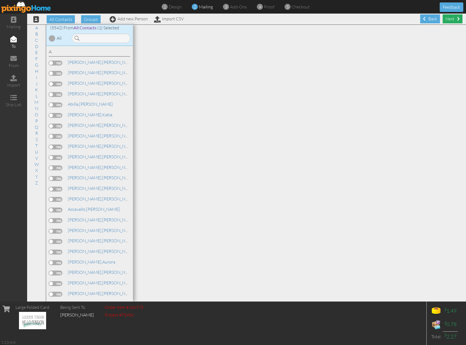
click at [447, 20] on div "Next" at bounding box center [453, 18] width 20 height 9
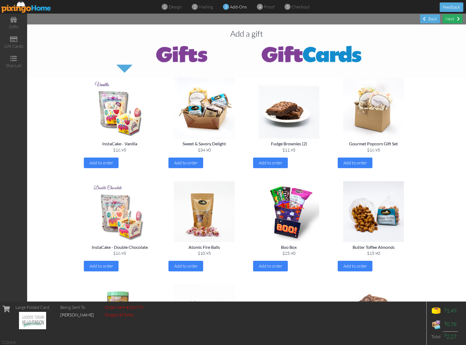
click at [452, 21] on div "Next" at bounding box center [453, 18] width 20 height 9
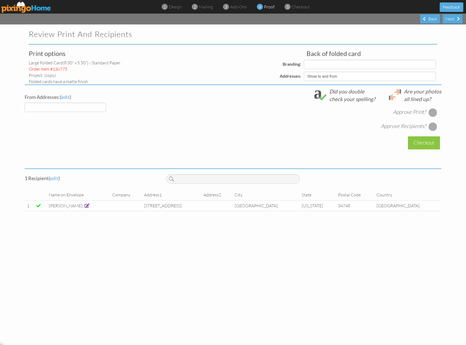
select select "object:59579"
select select "object:59583"
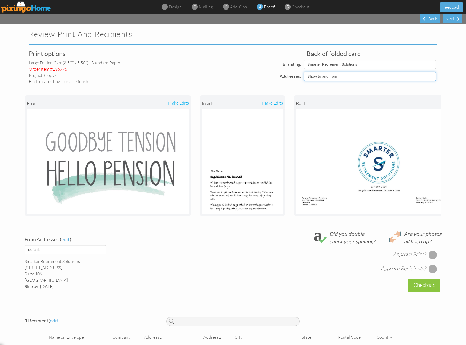
click at [336, 77] on select "Show to and from Show from only Hide to and from" at bounding box center [370, 76] width 132 height 9
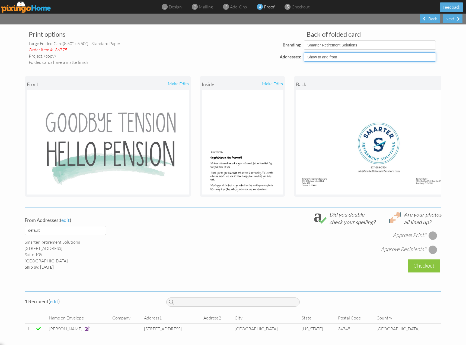
scroll to position [23, 0]
click at [432, 236] on div at bounding box center [433, 235] width 9 height 9
click at [430, 250] on div at bounding box center [433, 249] width 9 height 9
click at [431, 248] on div at bounding box center [433, 250] width 6 height 6
click at [432, 234] on div at bounding box center [433, 235] width 6 height 6
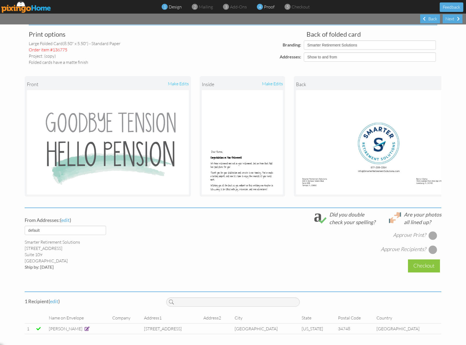
click at [179, 7] on span "design" at bounding box center [175, 6] width 13 height 5
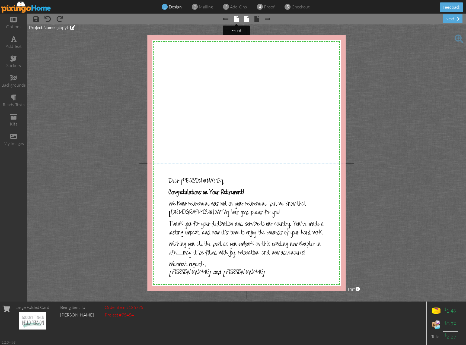
click at [235, 17] on span at bounding box center [236, 19] width 5 height 7
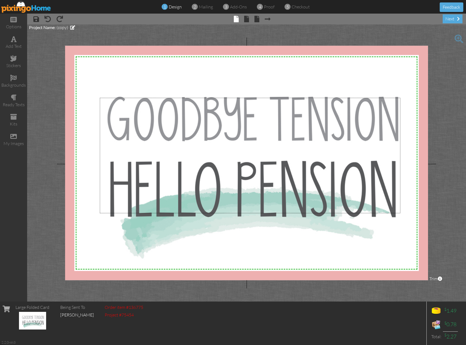
drag, startPoint x: 401, startPoint y: 213, endPoint x: 103, endPoint y: 97, distance: 319.5
click at [14, 43] on div "add text" at bounding box center [13, 46] width 27 height 6
drag, startPoint x: 144, startPoint y: 104, endPoint x: 215, endPoint y: 112, distance: 71.0
click at [215, 112] on div "X X X X X X X X X X X X X X X X X X X X X X X X X X X X X X X X X X X X X X X X…" at bounding box center [246, 163] width 363 height 234
click at [18, 31] on div "options" at bounding box center [13, 23] width 27 height 19
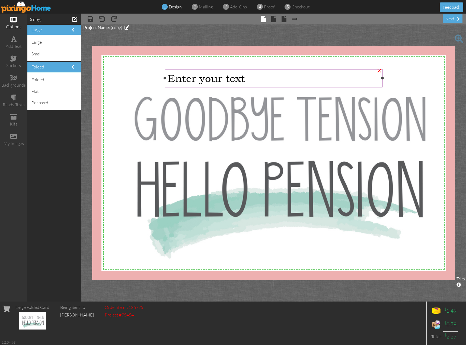
click at [214, 83] on span "Enter your text" at bounding box center [206, 78] width 77 height 12
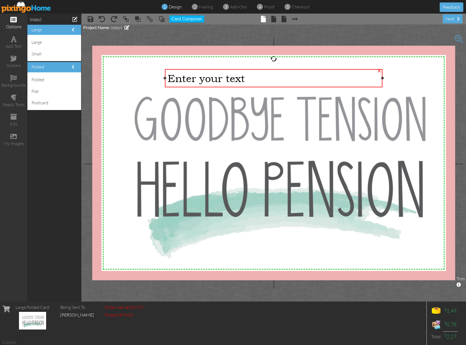
click at [380, 70] on div "×" at bounding box center [379, 70] width 9 height 9
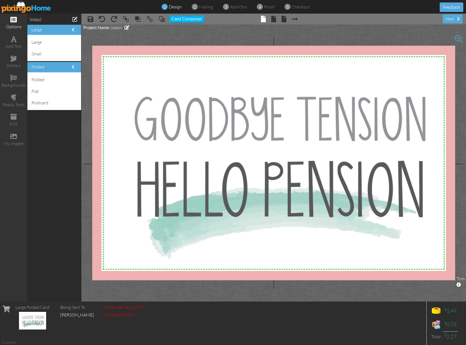
click at [52, 151] on div "(copy) large large small folded folded flat postcard" at bounding box center [54, 158] width 54 height 288
click at [11, 117] on span at bounding box center [13, 116] width 7 height 7
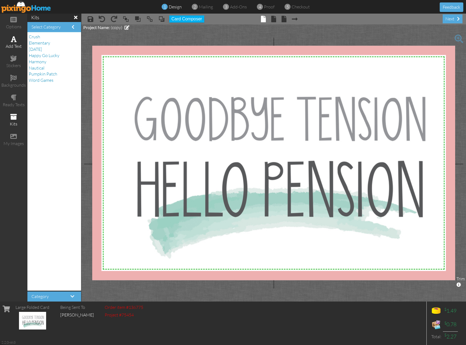
click at [16, 47] on div "add text" at bounding box center [13, 46] width 27 height 6
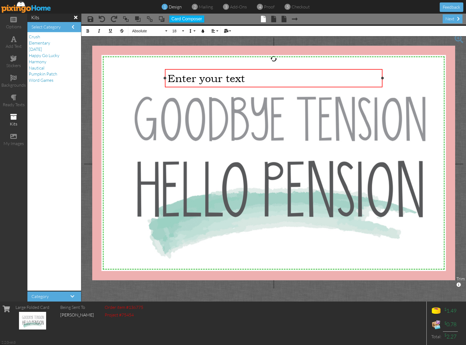
click at [364, 70] on div "Enter your text" at bounding box center [274, 78] width 218 height 18
click at [336, 86] on div "​" at bounding box center [274, 78] width 218 height 18
click at [381, 70] on div "​" at bounding box center [274, 78] width 218 height 18
click at [74, 18] on span at bounding box center [75, 17] width 3 height 5
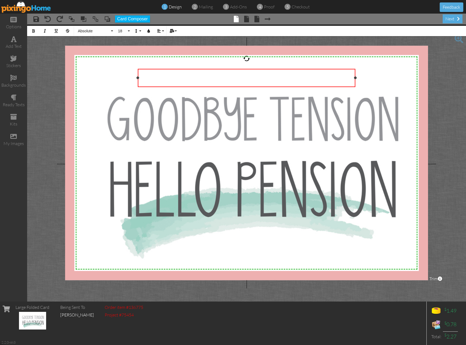
click at [254, 68] on div at bounding box center [247, 78] width 221 height 21
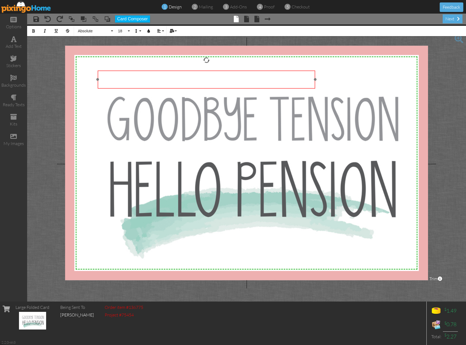
drag, startPoint x: 253, startPoint y: 70, endPoint x: 213, endPoint y: 71, distance: 40.2
click at [213, 71] on div "​ ​ ​" at bounding box center [207, 80] width 218 height 18
drag, startPoint x: 315, startPoint y: 76, endPoint x: 327, endPoint y: 75, distance: 11.7
click at [327, 75] on div "​ ​" at bounding box center [218, 79] width 218 height 18
click at [48, 18] on span at bounding box center [48, 19] width 7 height 7
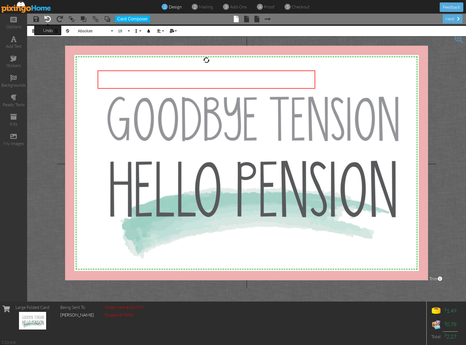
click at [48, 18] on span at bounding box center [48, 19] width 7 height 7
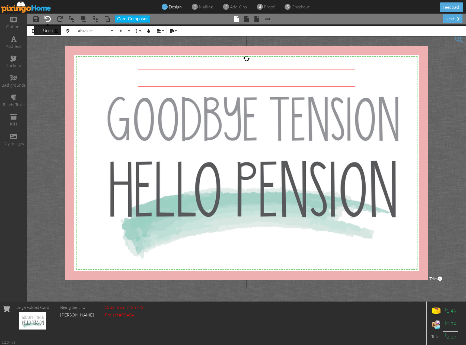
click at [49, 18] on span at bounding box center [48, 19] width 7 height 7
click at [49, 19] on span at bounding box center [48, 19] width 7 height 7
click at [50, 17] on span at bounding box center [48, 19] width 7 height 7
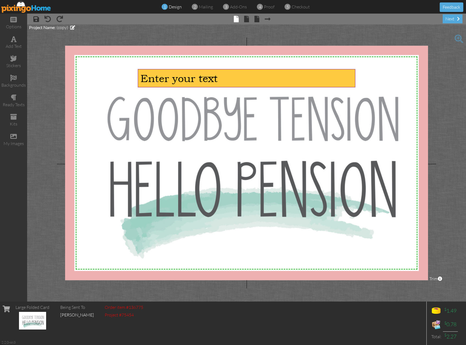
drag, startPoint x: 217, startPoint y: 77, endPoint x: 208, endPoint y: 76, distance: 9.0
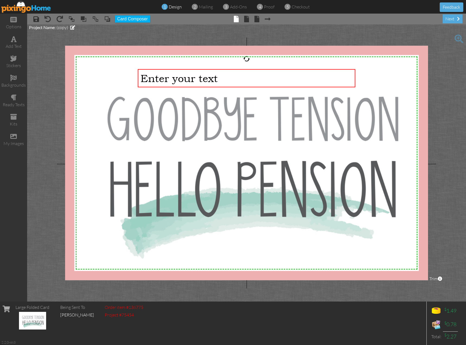
click at [225, 31] on project-studio-wrapper "X X X X X X X X X X X X X X X X X X X X X X X X X X X X X X X X X X X X X X X X…" at bounding box center [246, 162] width 439 height 277
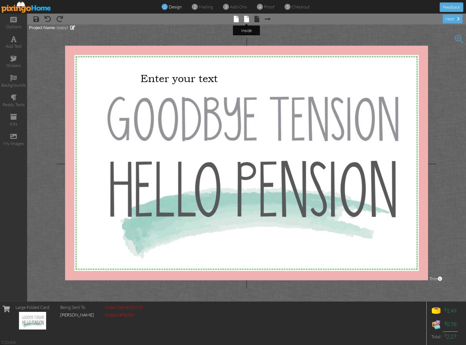
click at [248, 19] on span at bounding box center [246, 19] width 5 height 7
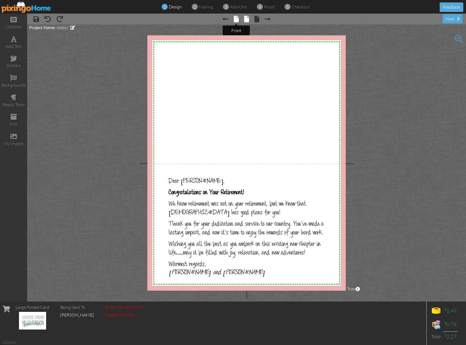
click at [238, 18] on span at bounding box center [236, 19] width 5 height 7
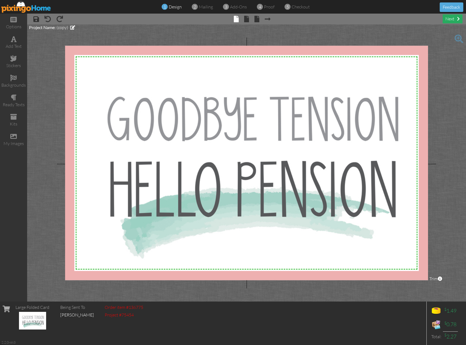
click at [450, 18] on div "next" at bounding box center [453, 18] width 20 height 9
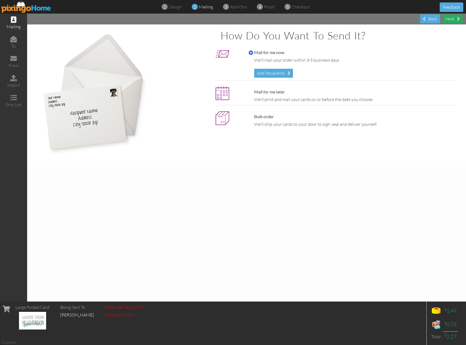
click at [450, 18] on div "Next" at bounding box center [453, 18] width 20 height 9
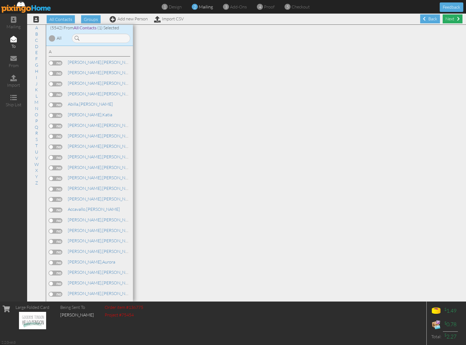
click at [449, 21] on div "Next" at bounding box center [453, 18] width 20 height 9
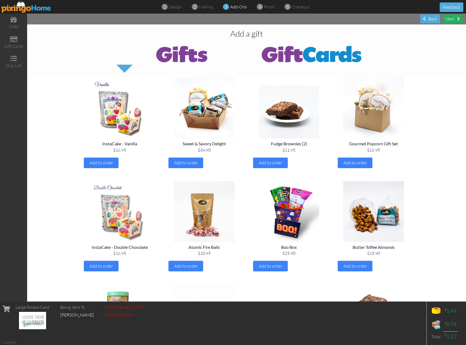
click at [456, 18] on div "Next" at bounding box center [453, 18] width 20 height 9
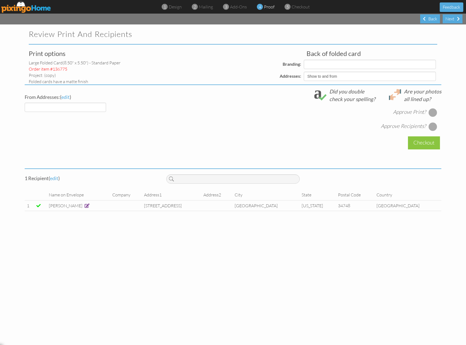
select select "object:71868"
select select "object:71853"
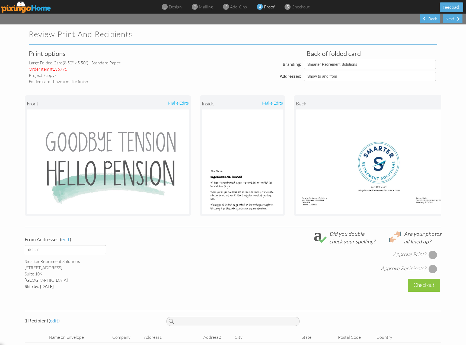
click at [431, 259] on div at bounding box center [433, 254] width 9 height 9
click at [431, 273] on div at bounding box center [433, 268] width 9 height 9
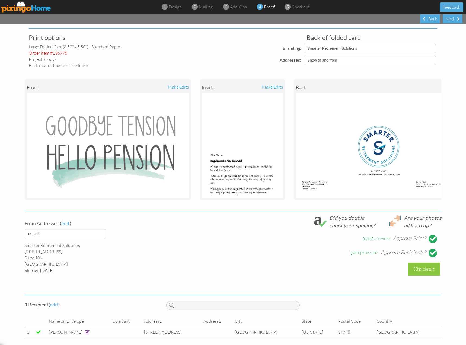
scroll to position [23, 0]
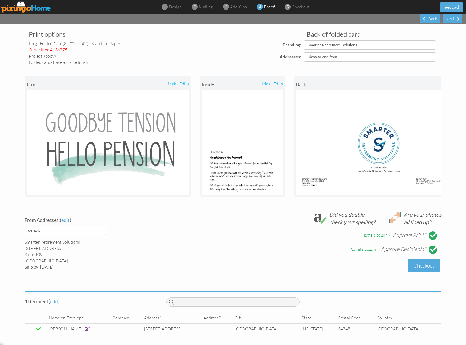
click at [421, 267] on div "Checkout" at bounding box center [424, 265] width 32 height 13
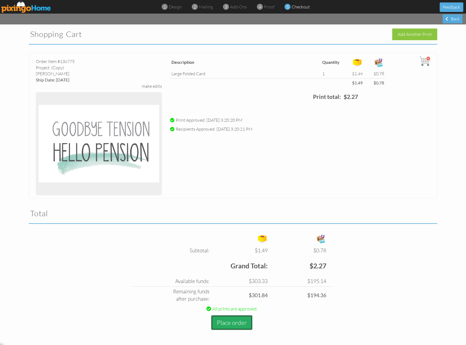
click at [234, 325] on button "Place order" at bounding box center [232, 322] width 42 height 15
